Goal: Transaction & Acquisition: Purchase product/service

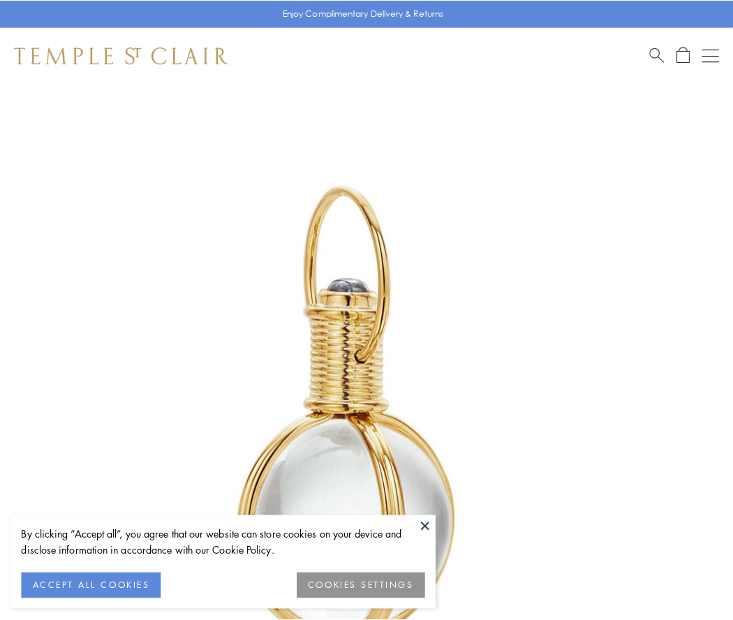
scroll to position [364, 0]
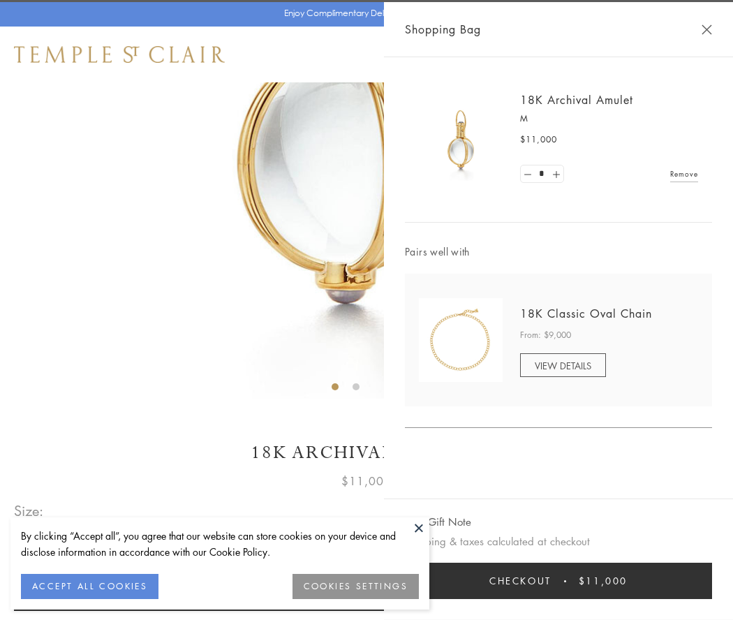
click at [559, 581] on button "Checkout $11,000" at bounding box center [558, 581] width 307 height 36
